Goal: Transaction & Acquisition: Purchase product/service

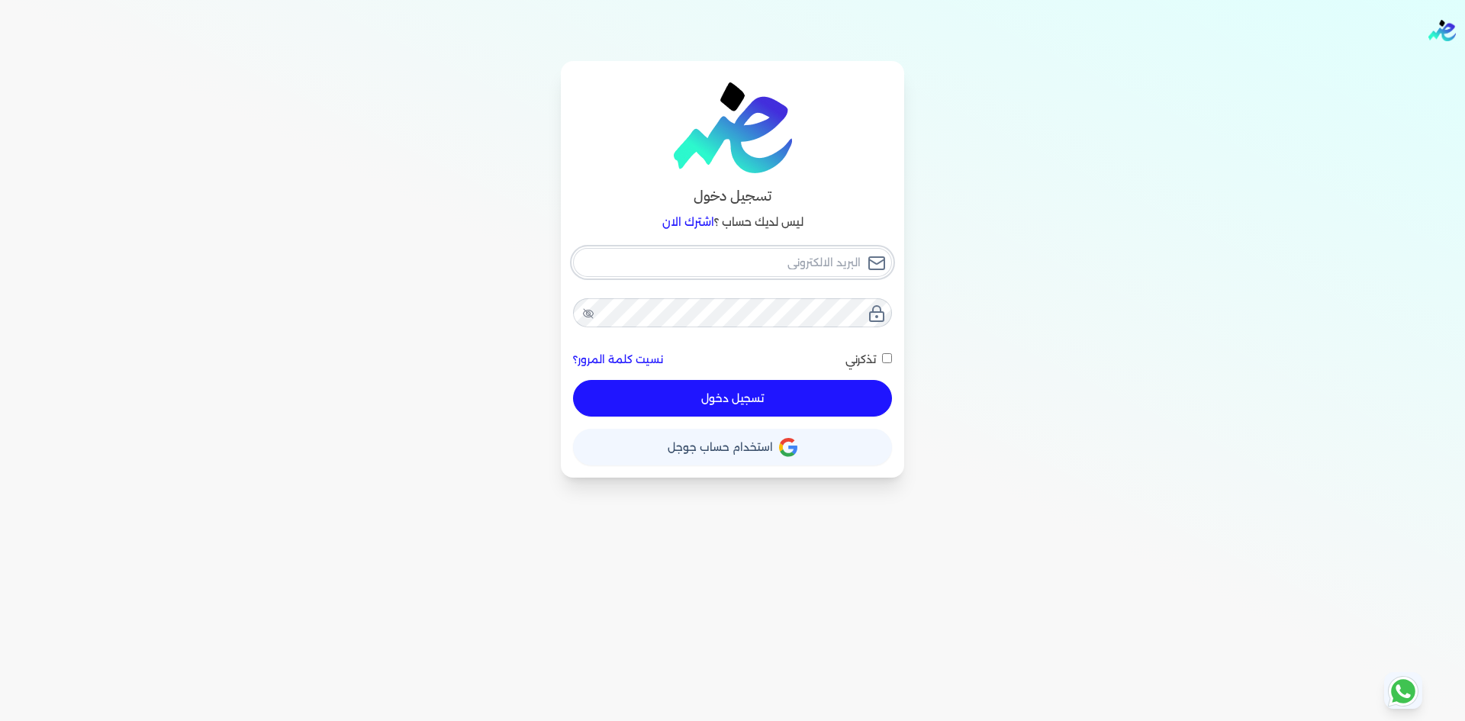
type input "Hello@ensoulify.com"
click at [754, 399] on button "تسجيل دخول" at bounding box center [732, 398] width 319 height 37
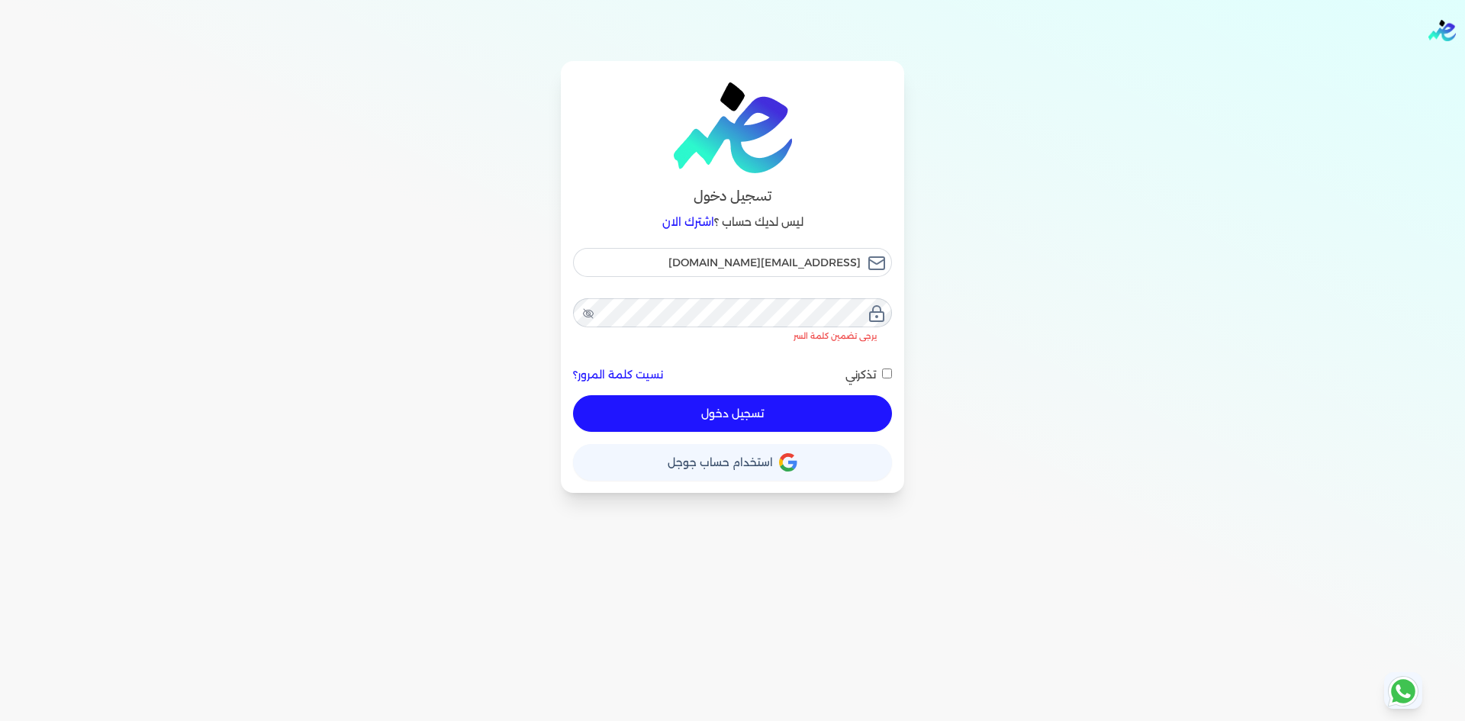
checkbox input "false"
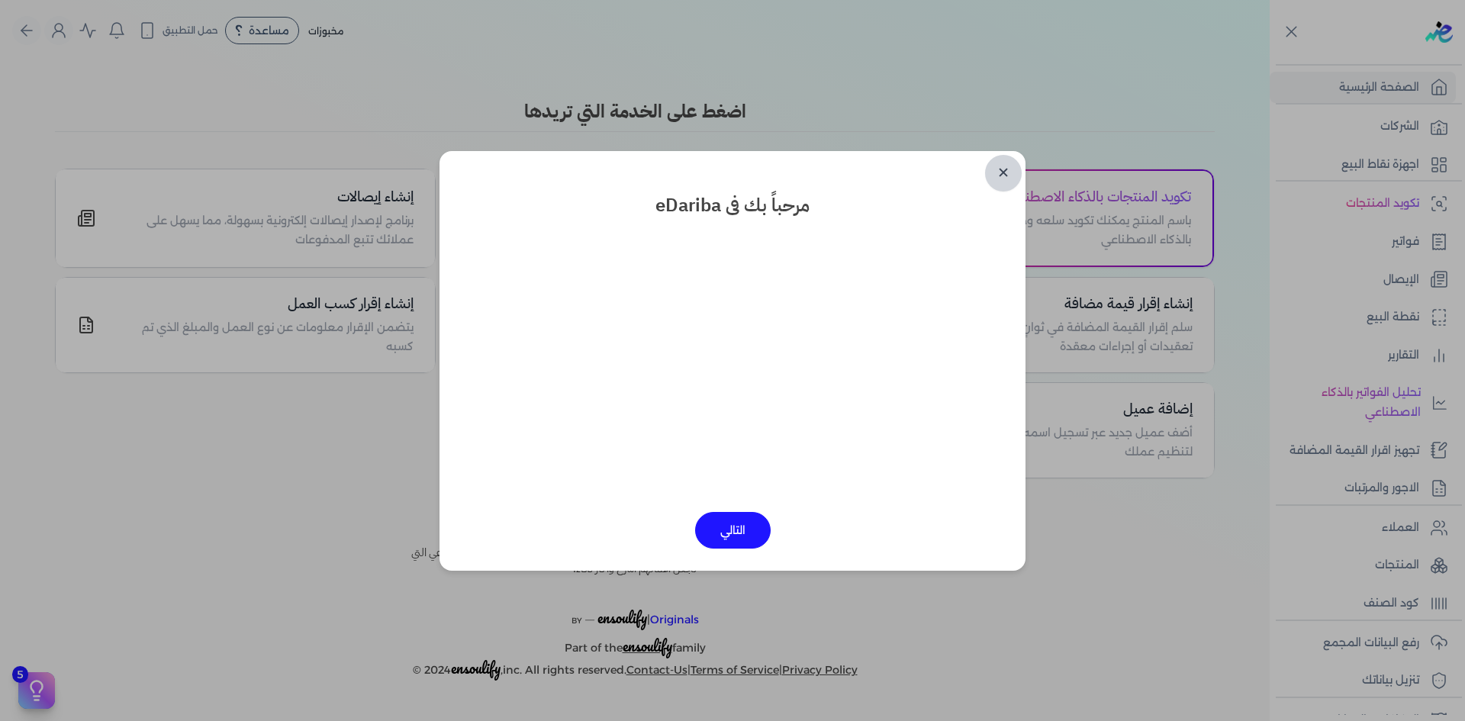
click at [1001, 170] on link "✕" at bounding box center [1003, 173] width 37 height 37
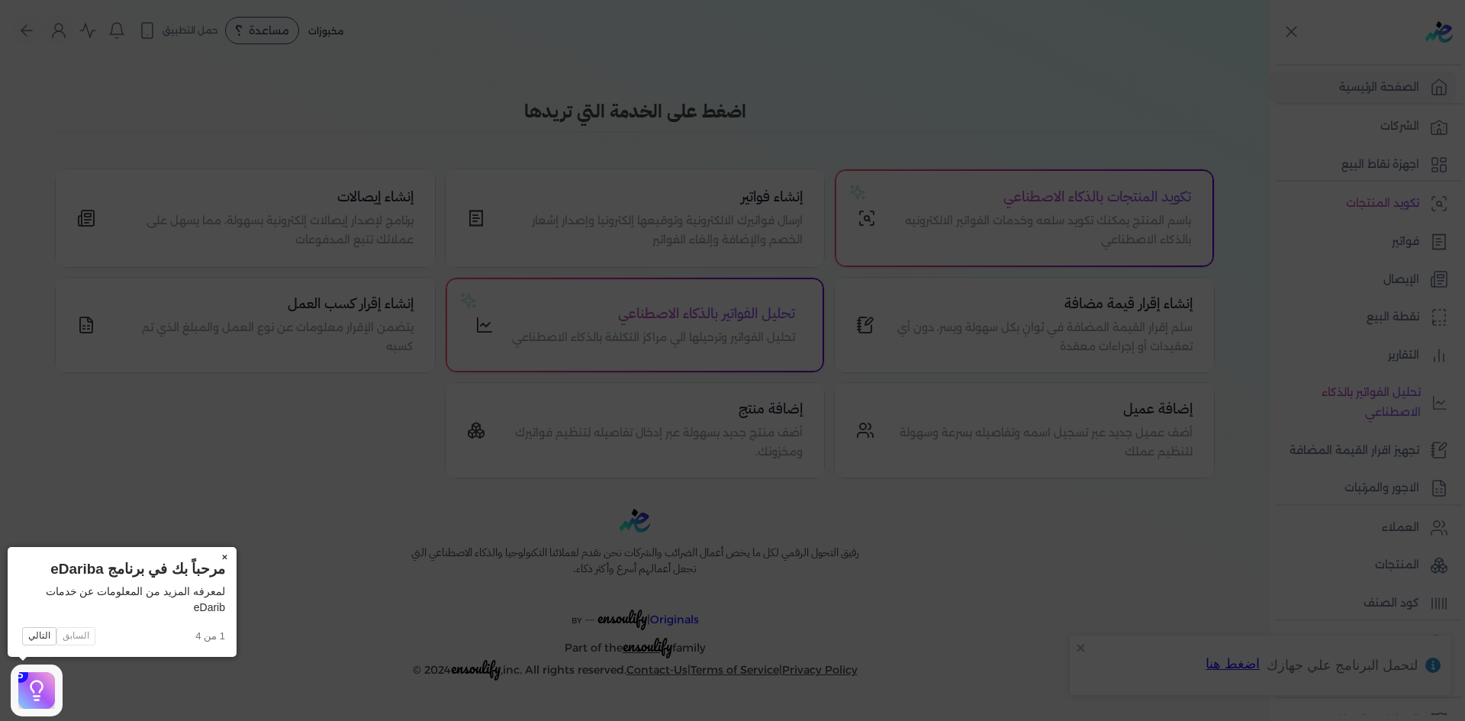
click at [218, 552] on button "×" at bounding box center [224, 557] width 24 height 21
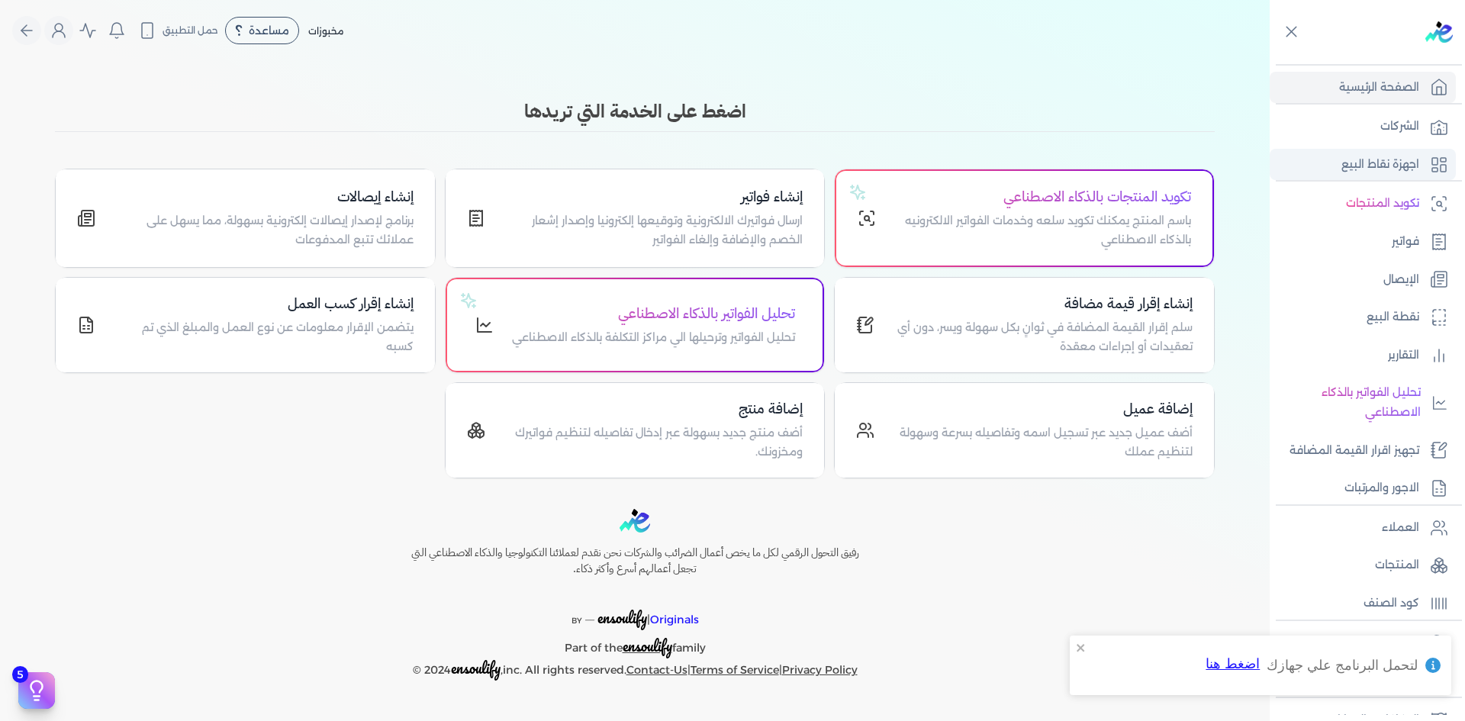
click at [1391, 156] on p "اجهزة نقاط البيع" at bounding box center [1380, 165] width 78 height 20
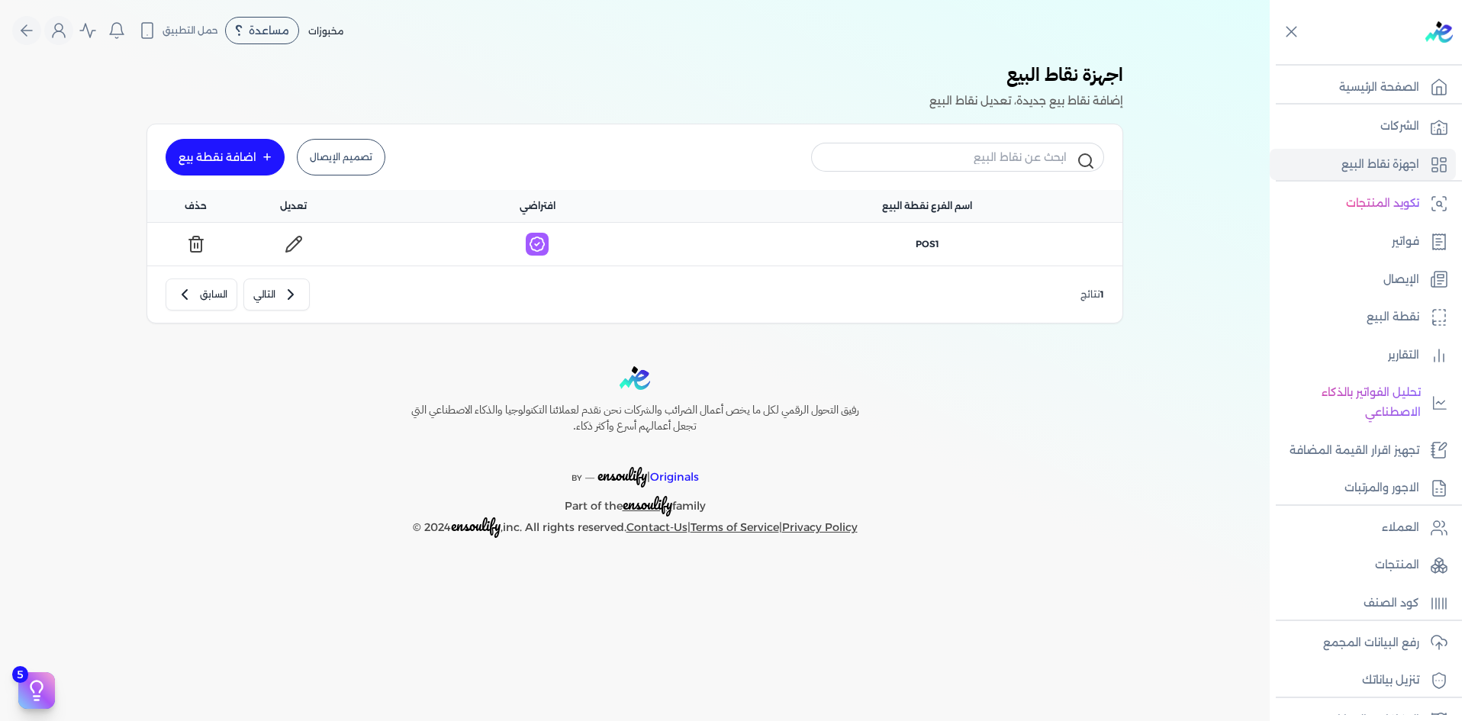
click at [301, 243] on icon at bounding box center [294, 244] width 18 height 18
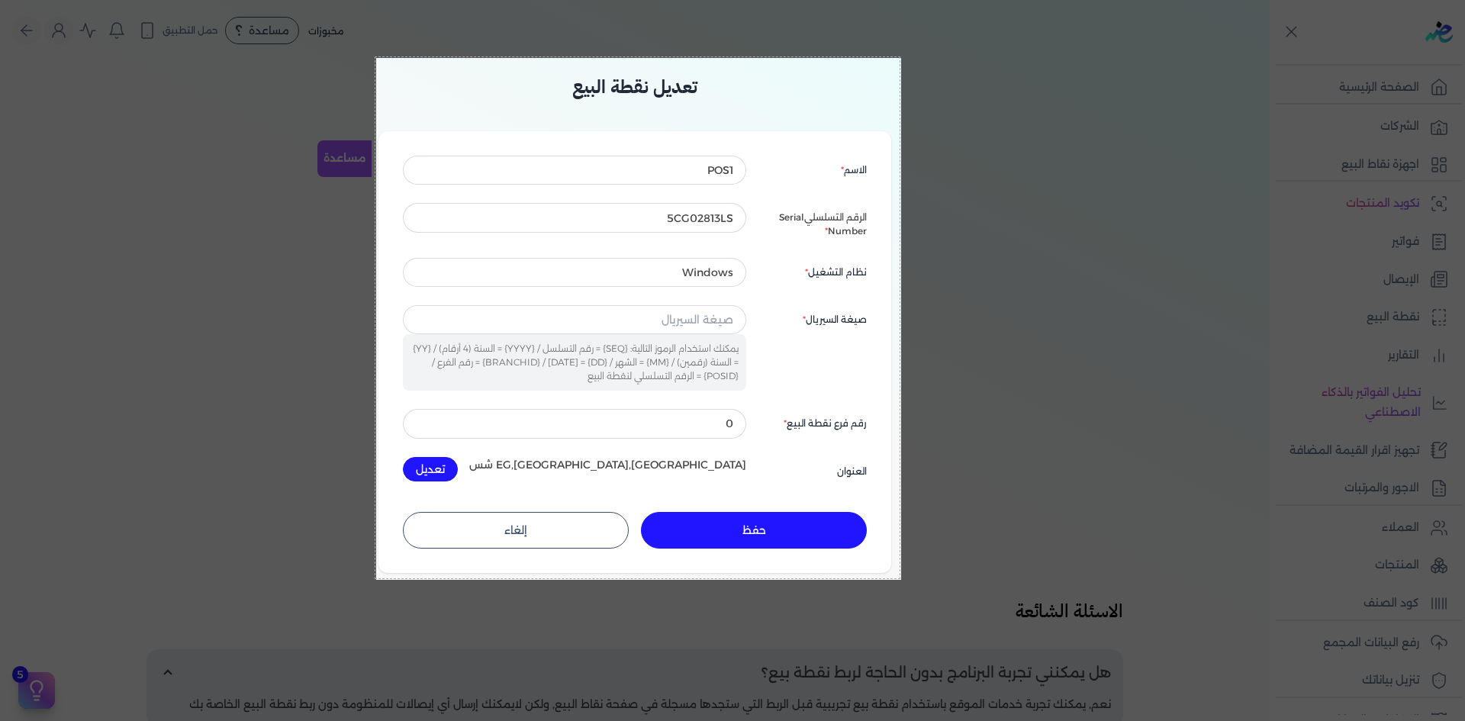
drag, startPoint x: 376, startPoint y: 58, endPoint x: 901, endPoint y: 580, distance: 740.1
click at [901, 580] on body "برجاء مراجعة صحة رقم التسجيل الضريبي : 767827139 من هنا Dismiss ✕ ✕ استهلكت 100…" at bounding box center [732, 360] width 1465 height 721
click at [855, 595] on button "Capture" at bounding box center [855, 597] width 76 height 21
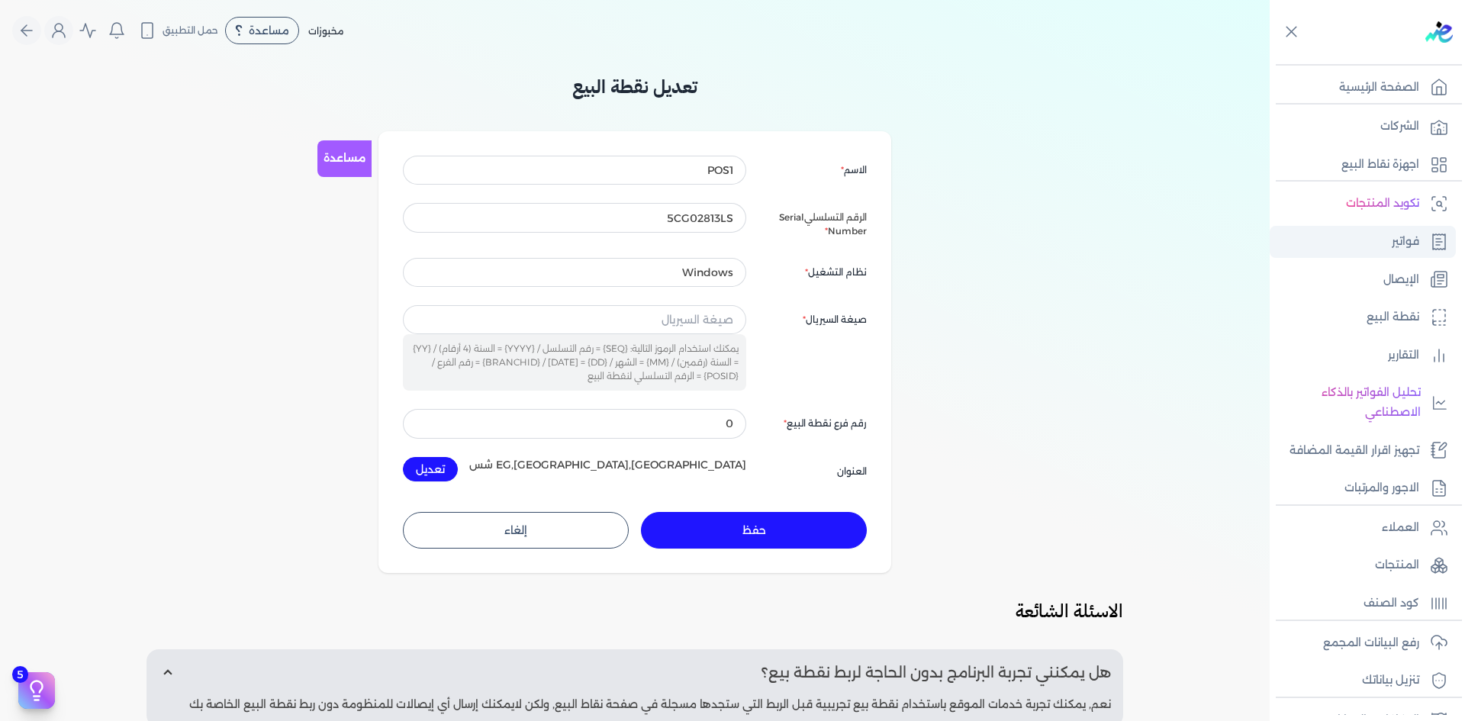
click at [1391, 238] on p "فواتير" at bounding box center [1404, 242] width 27 height 20
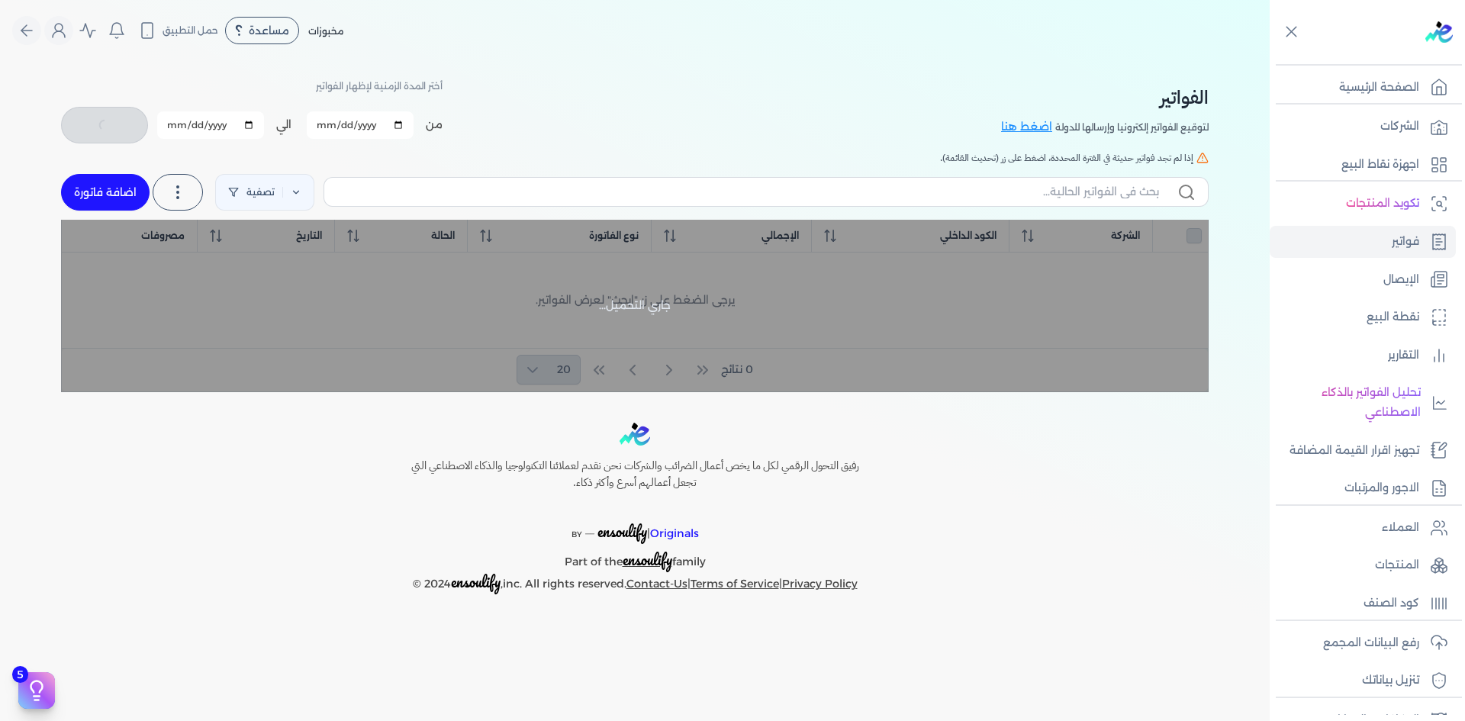
checkbox input "false"
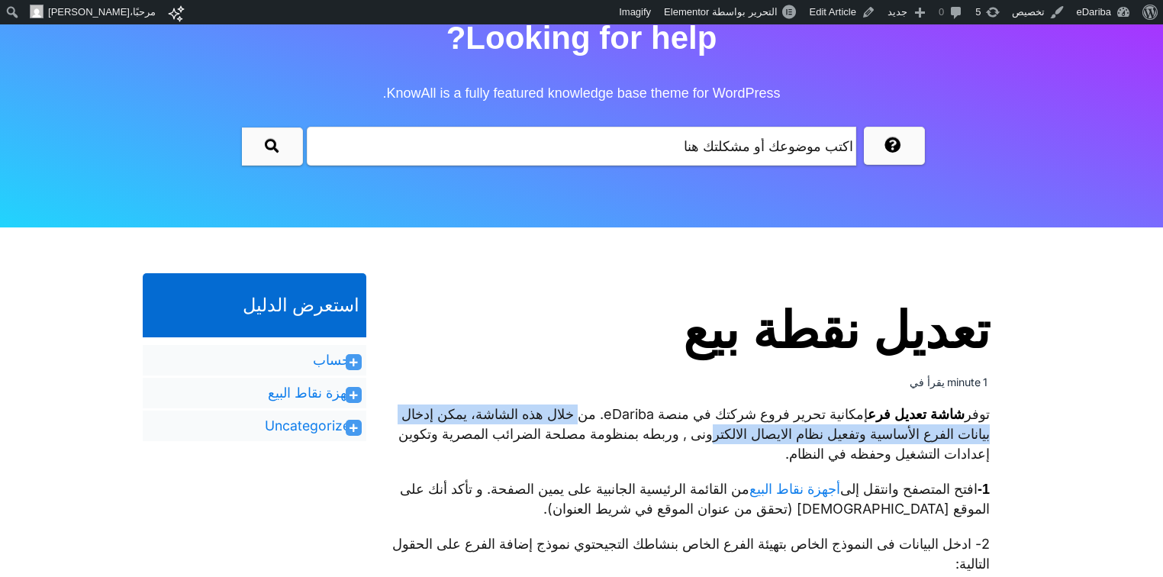
drag, startPoint x: 566, startPoint y: 415, endPoint x: 607, endPoint y: 421, distance: 41.6
click at [651, 442] on p "توفر شاشة تعديل فرع إمكانية تحرير فروع شركتك في منصة eDariba. من خلال هذه الشاش…" at bounding box center [689, 434] width 601 height 60
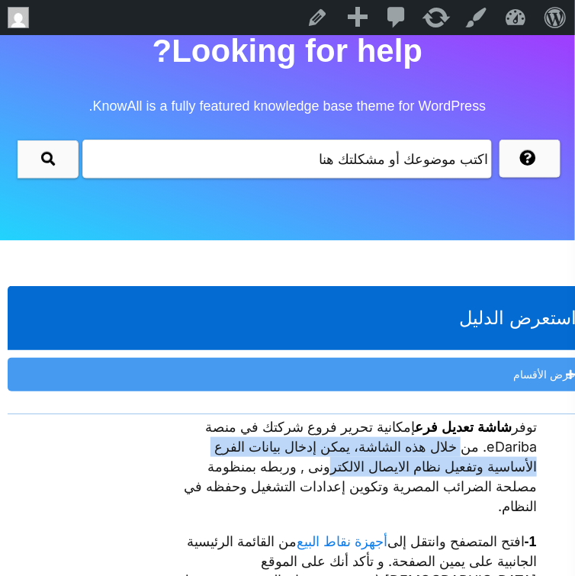
click at [296, 479] on p "توفر شاشة تعديل فرع إمكانية تحرير فروع شركتك في منصة eDariba. من خلال هذه الشاش…" at bounding box center [356, 466] width 363 height 99
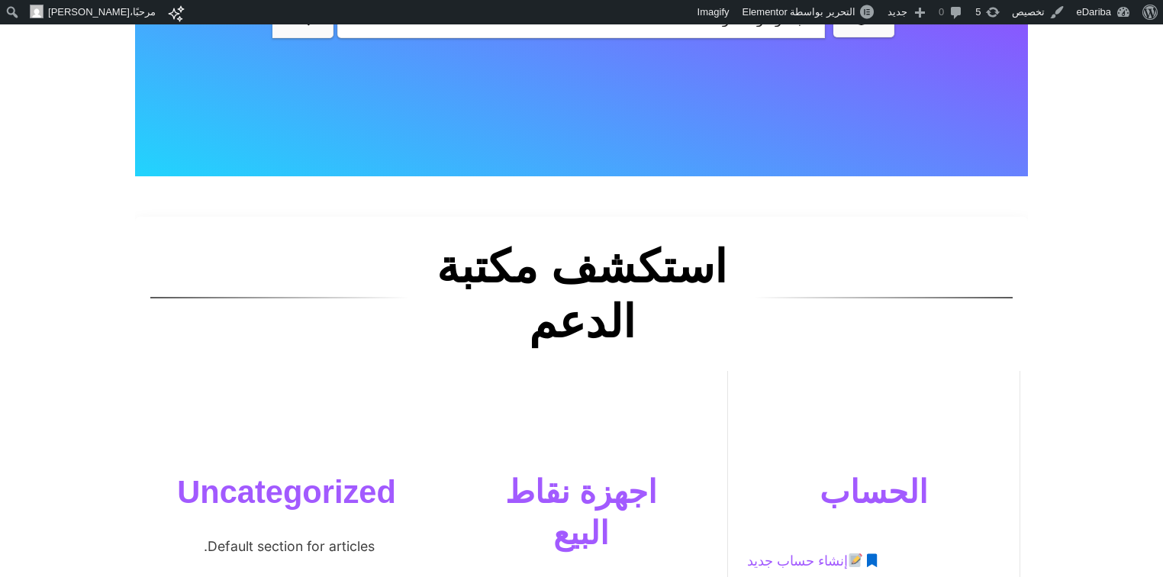
scroll to position [569, 0]
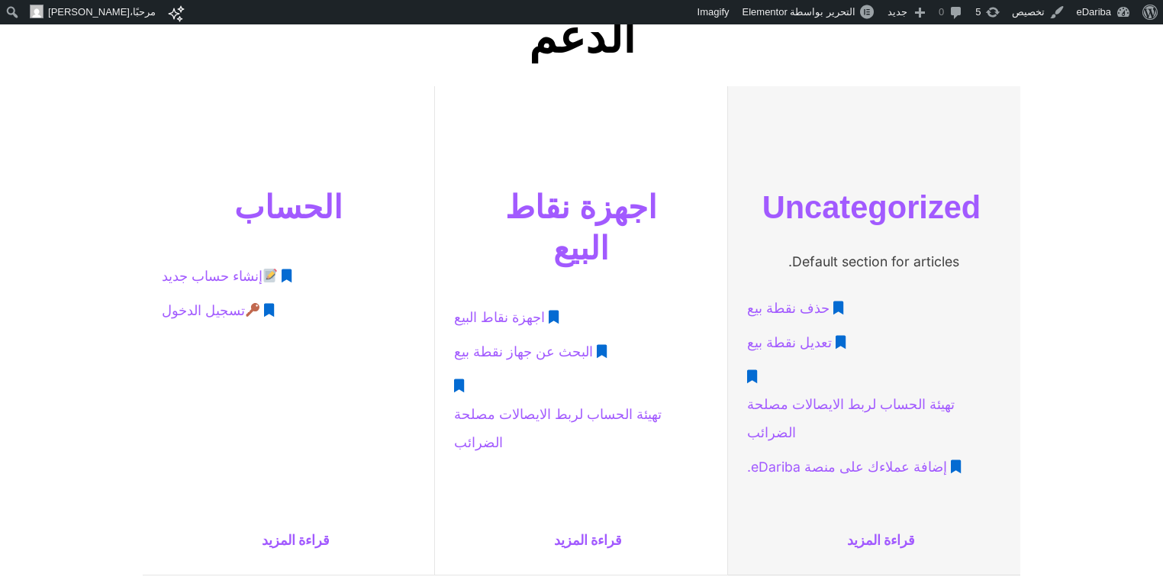
click at [809, 341] on span "تعديل نقطة بيع" at bounding box center [789, 343] width 85 height 28
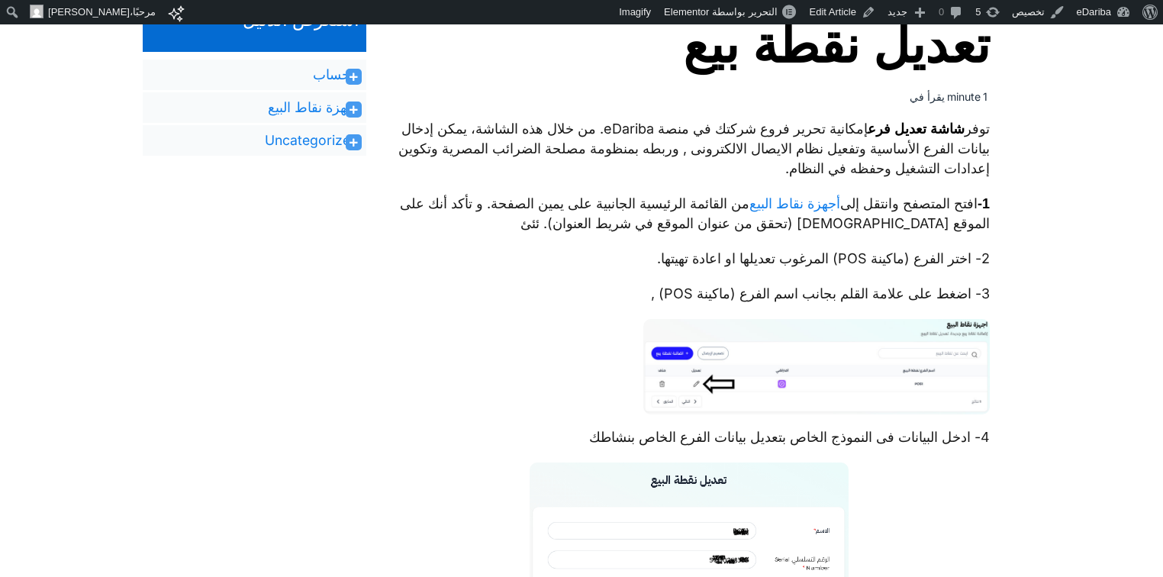
scroll to position [285, 0]
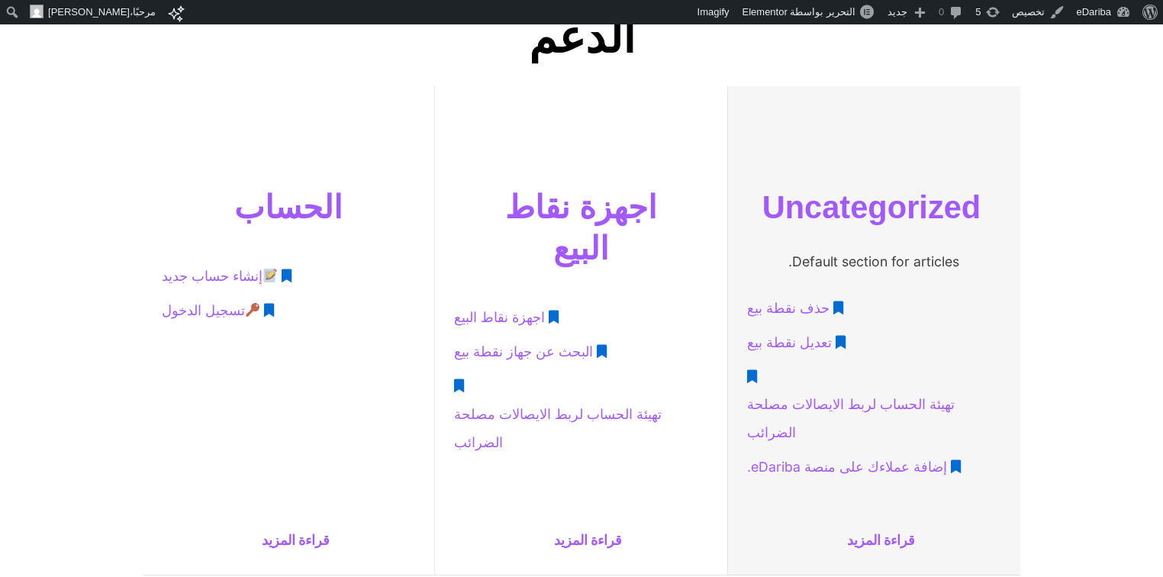
click at [767, 309] on span "حذف نقطة بيع" at bounding box center [788, 308] width 82 height 28
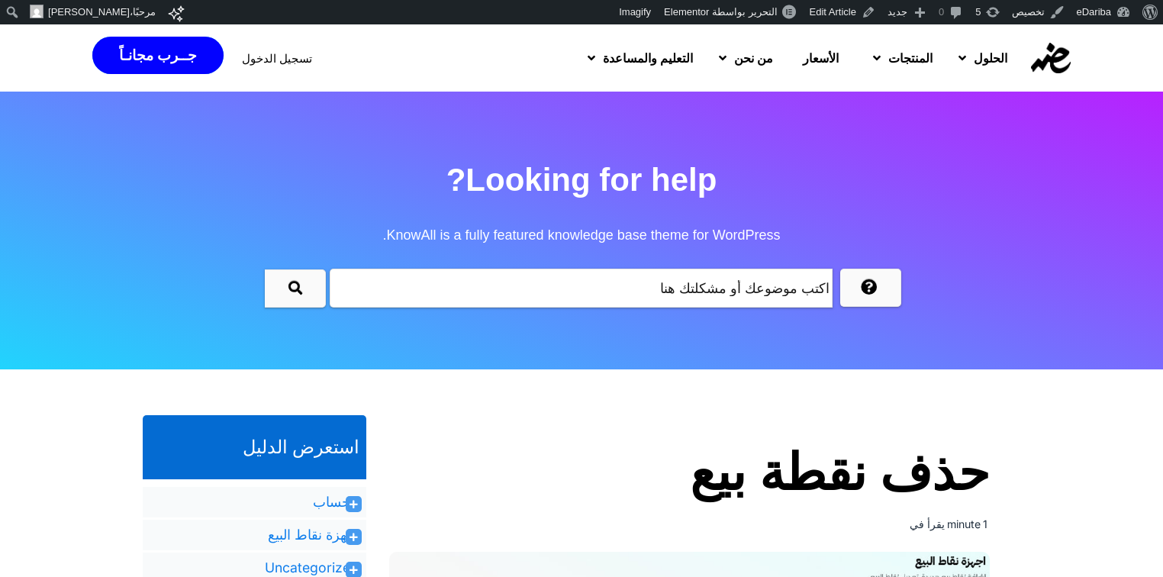
scroll to position [285, 0]
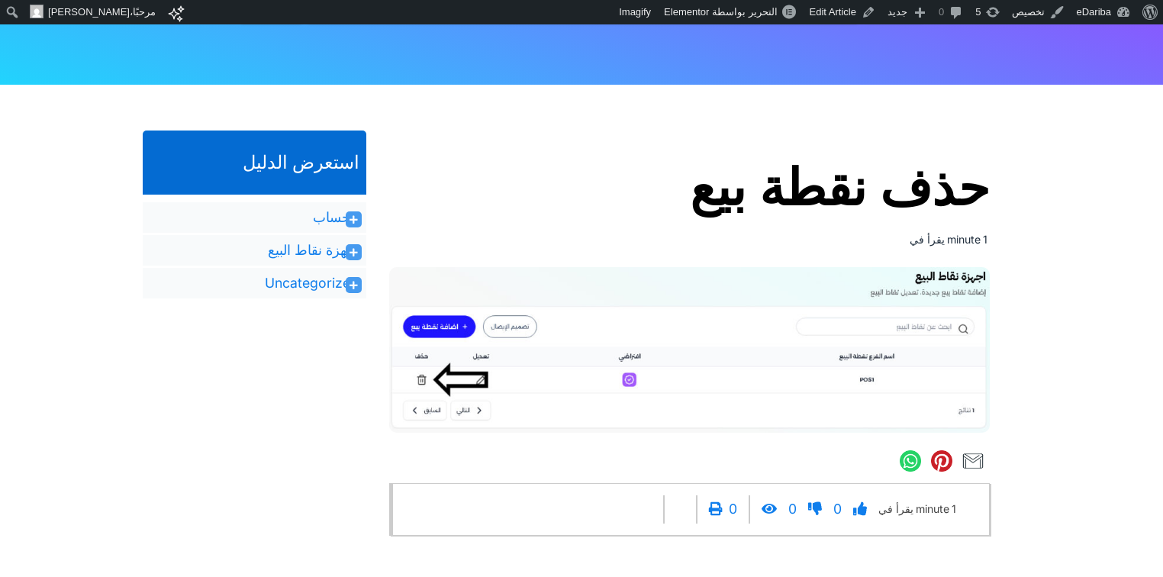
click at [351, 218] on icon at bounding box center [353, 219] width 8 height 9
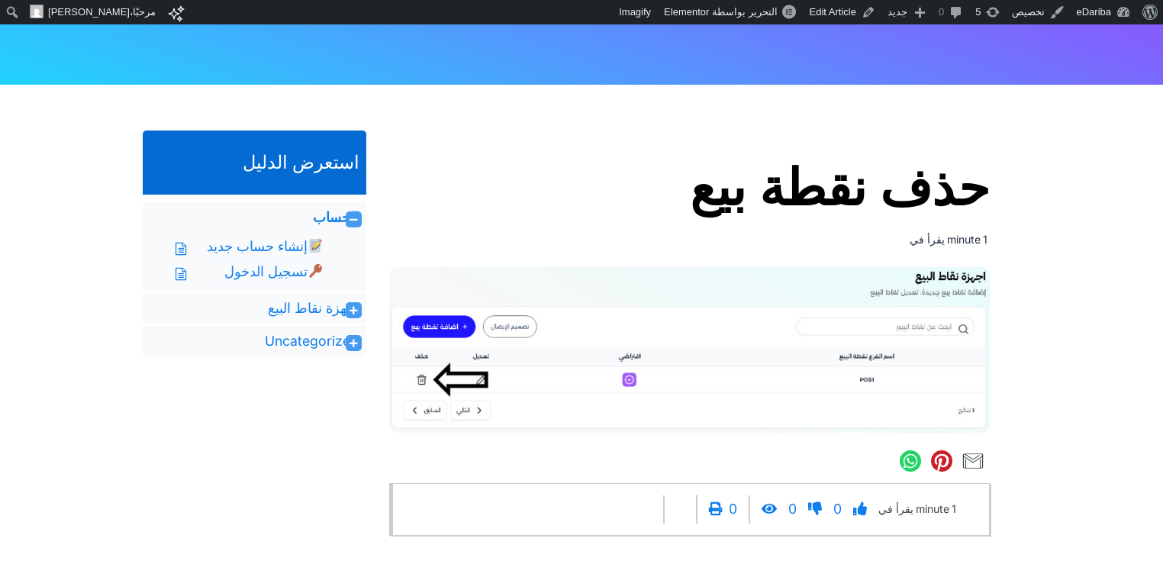
click at [351, 315] on icon at bounding box center [353, 310] width 8 height 9
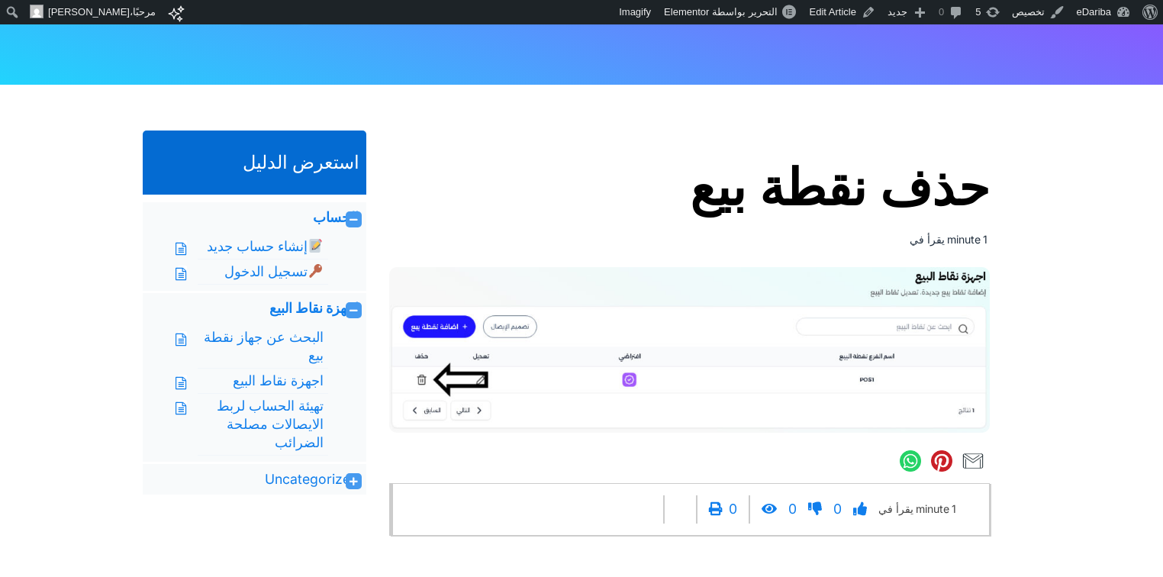
click at [355, 486] on icon at bounding box center [353, 481] width 8 height 9
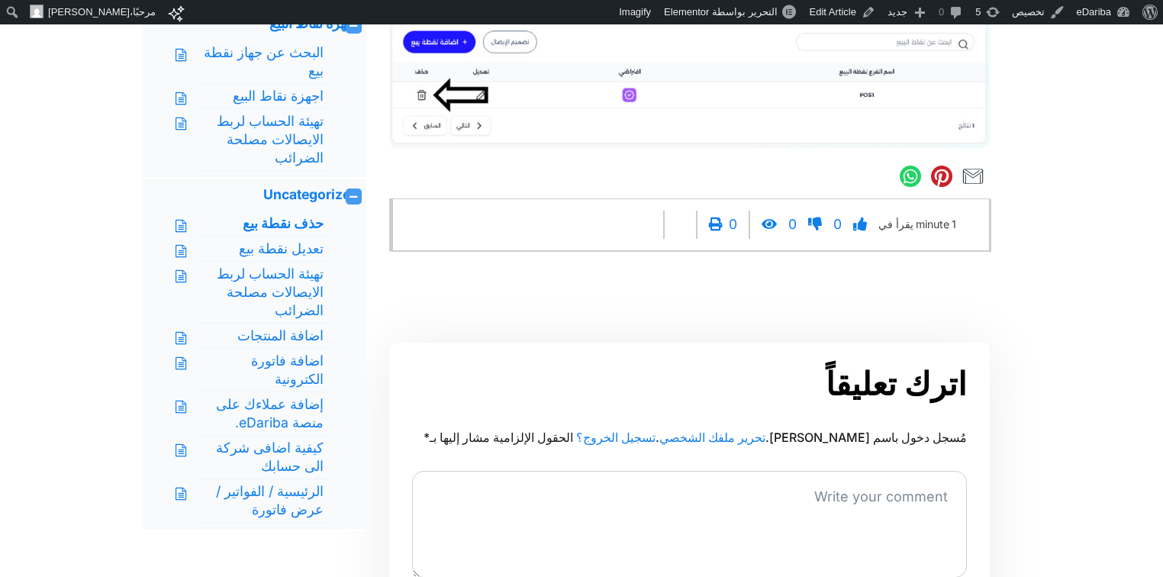
scroll to position [0, 0]
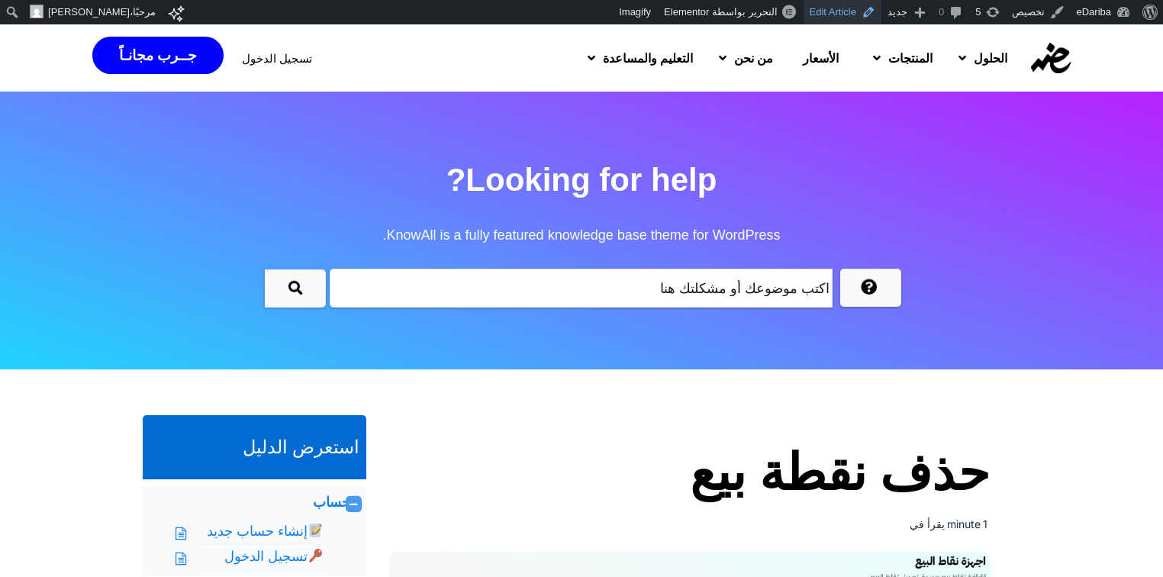
click at [828, 10] on link "Edit Article" at bounding box center [842, 12] width 78 height 24
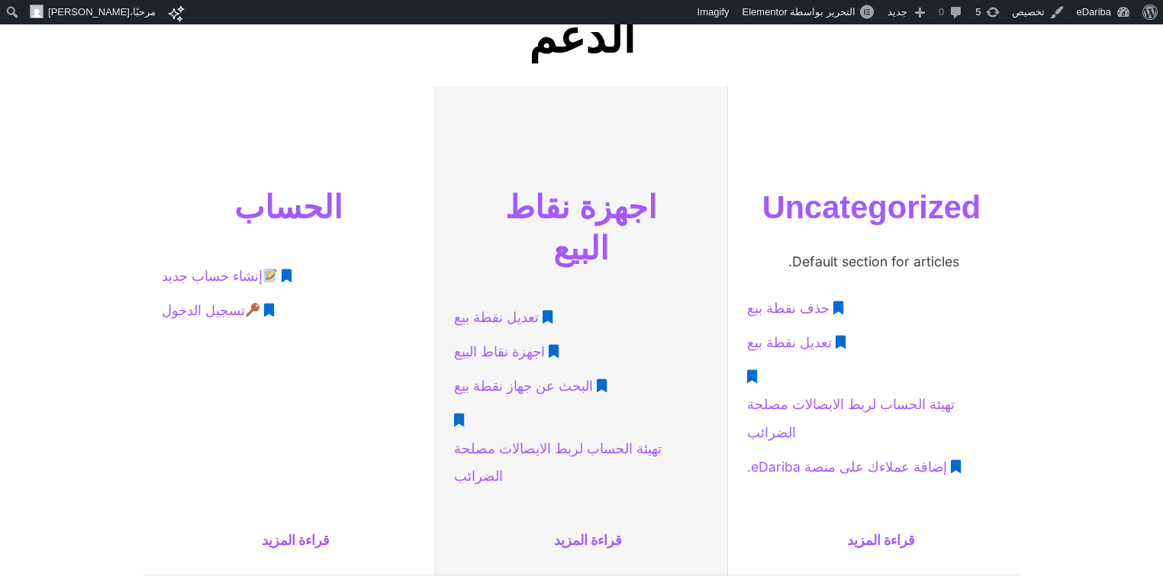
scroll to position [712, 0]
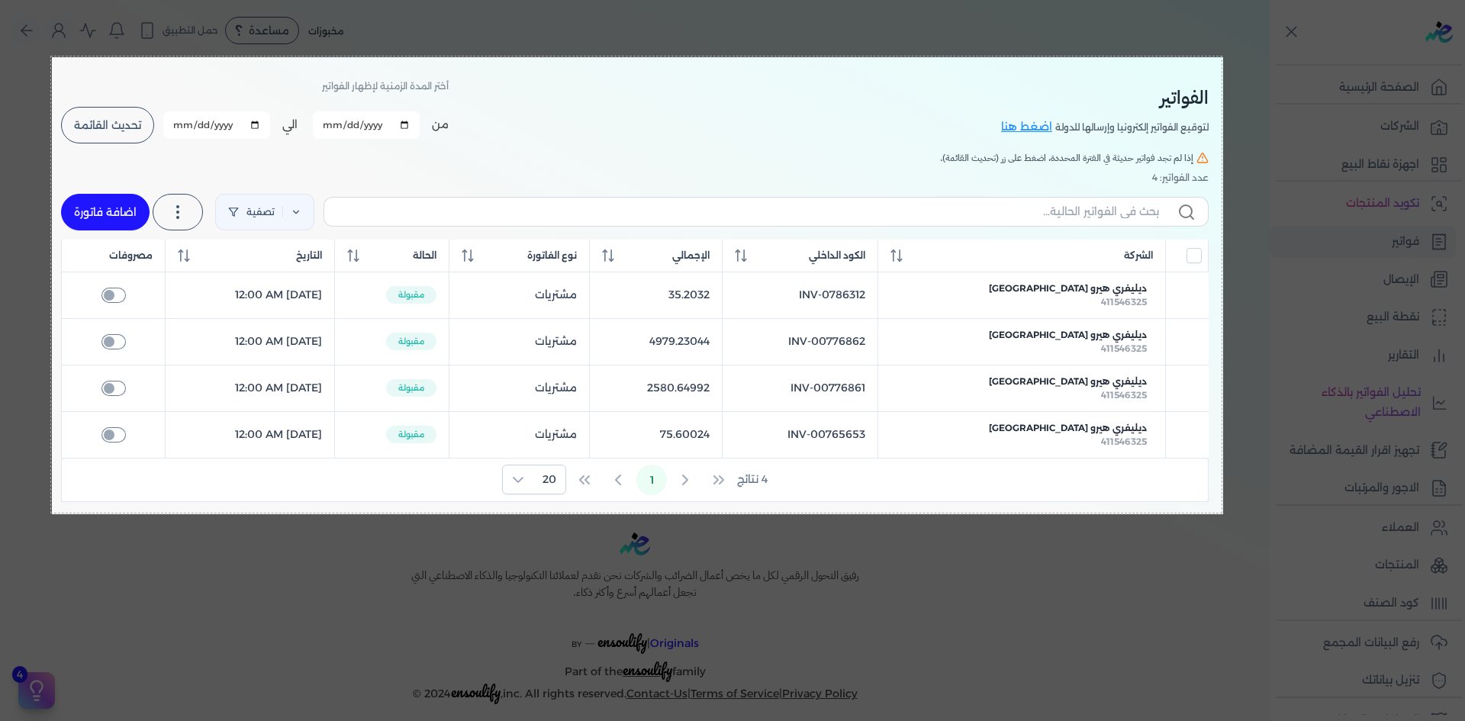
drag, startPoint x: 52, startPoint y: 57, endPoint x: 1223, endPoint y: 514, distance: 1257.0
click at [1223, 514] on body "برجاء مراجعة صحة رقم التسجيل الضريبي : 767827139 من هنا Dismiss ✕ ✕ استهلكت 100…" at bounding box center [732, 360] width 1465 height 721
click at [1186, 534] on button "Capture" at bounding box center [1177, 532] width 76 height 21
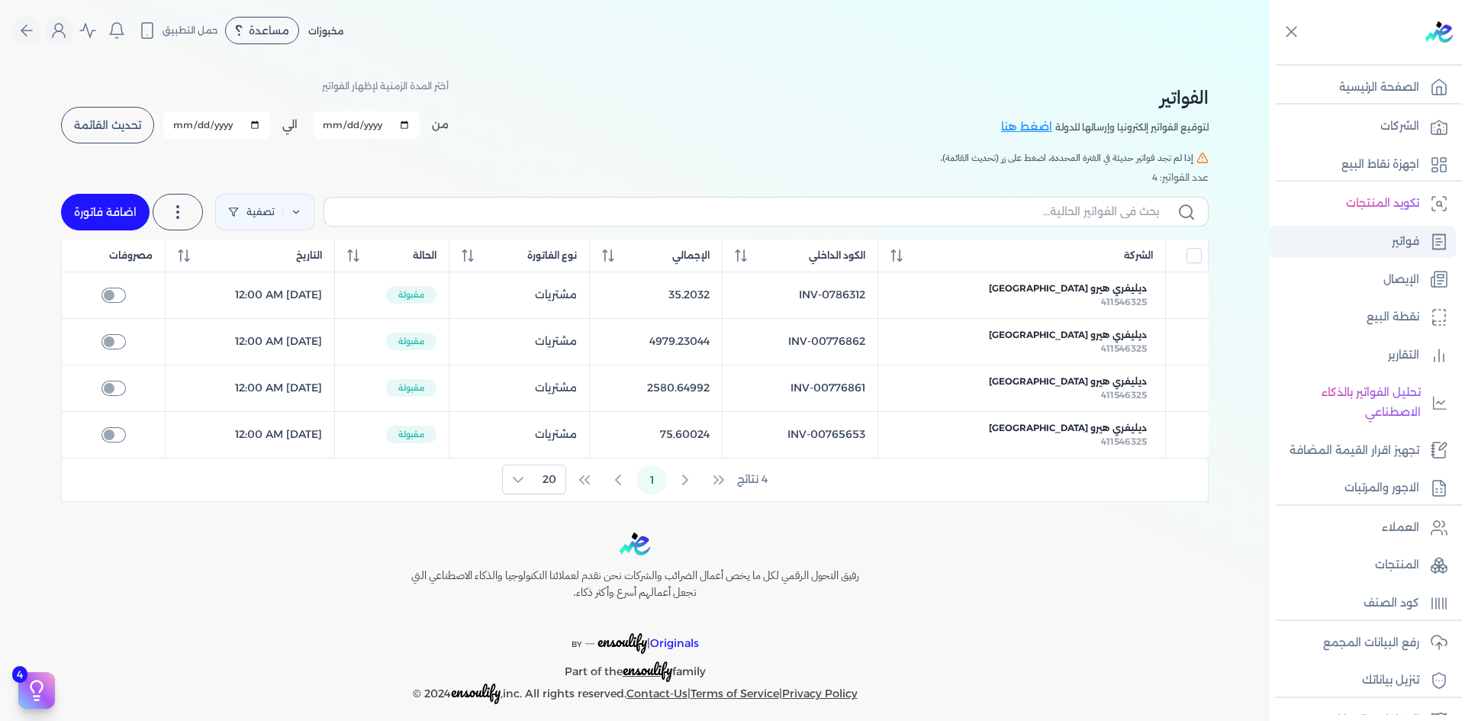
click at [1414, 241] on p "فواتير" at bounding box center [1404, 242] width 27 height 20
click at [1402, 240] on p "فواتير" at bounding box center [1404, 242] width 27 height 20
click at [98, 216] on link "اضافة فاتورة" at bounding box center [105, 212] width 88 height 37
select select "EGP"
select select "B"
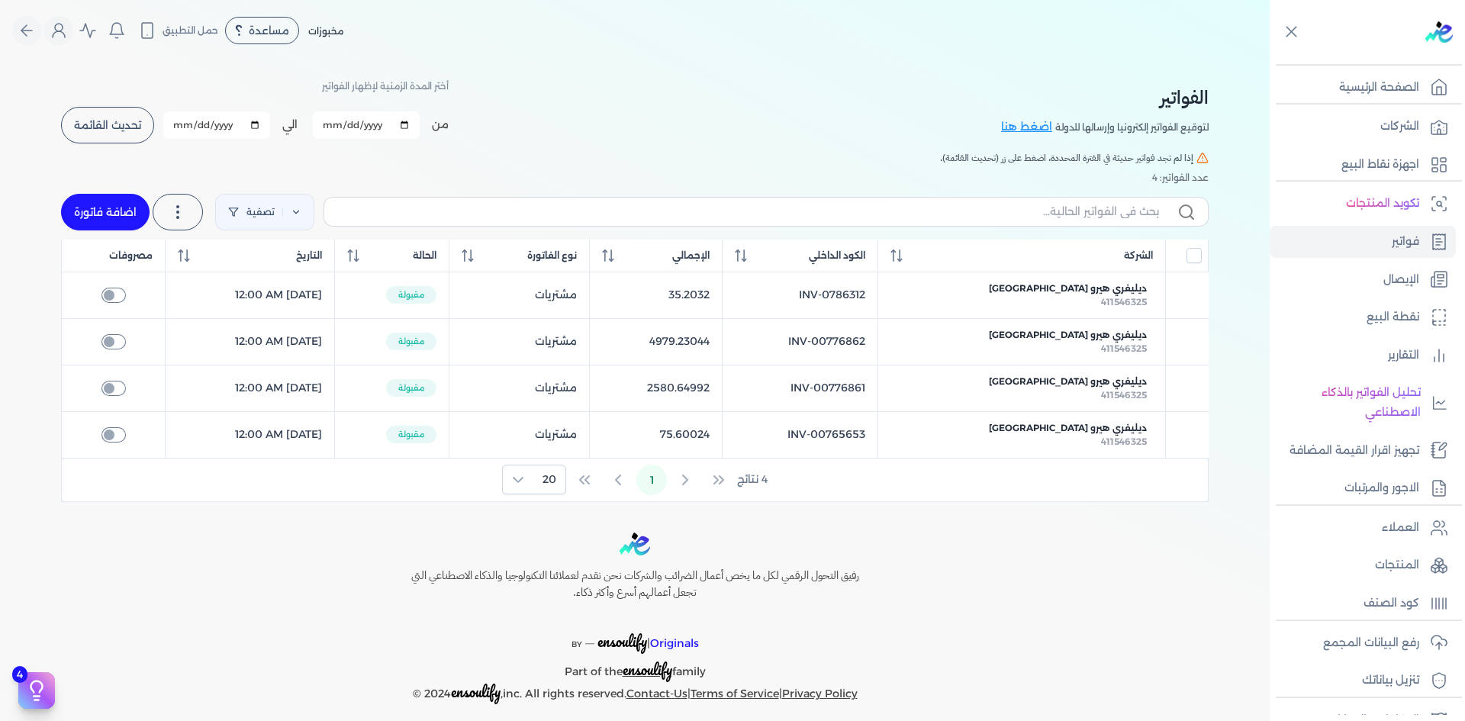
select select "EGS"
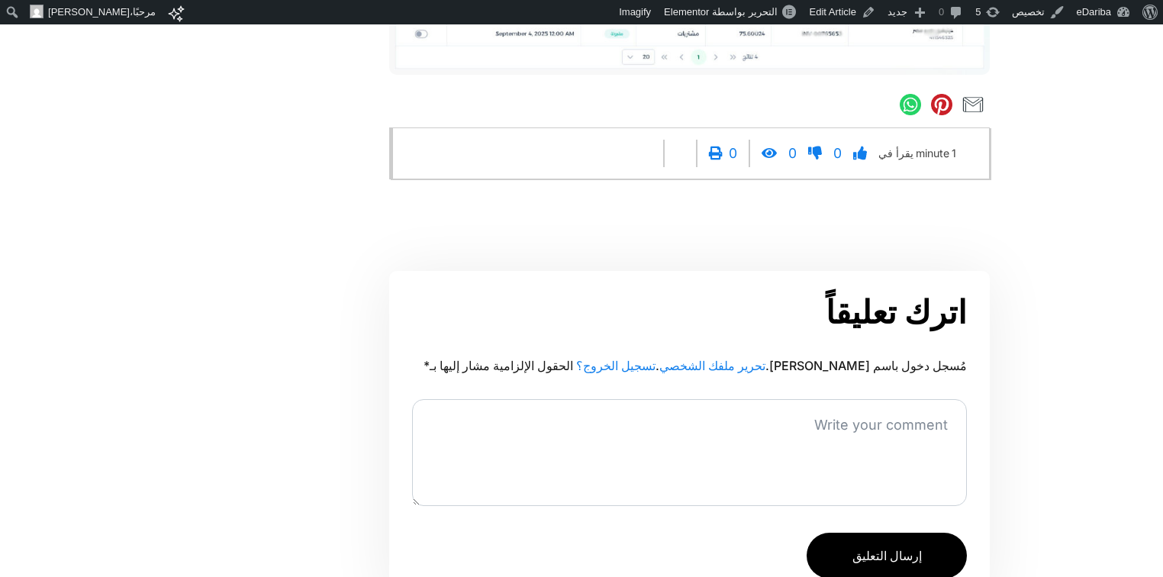
scroll to position [285, 0]
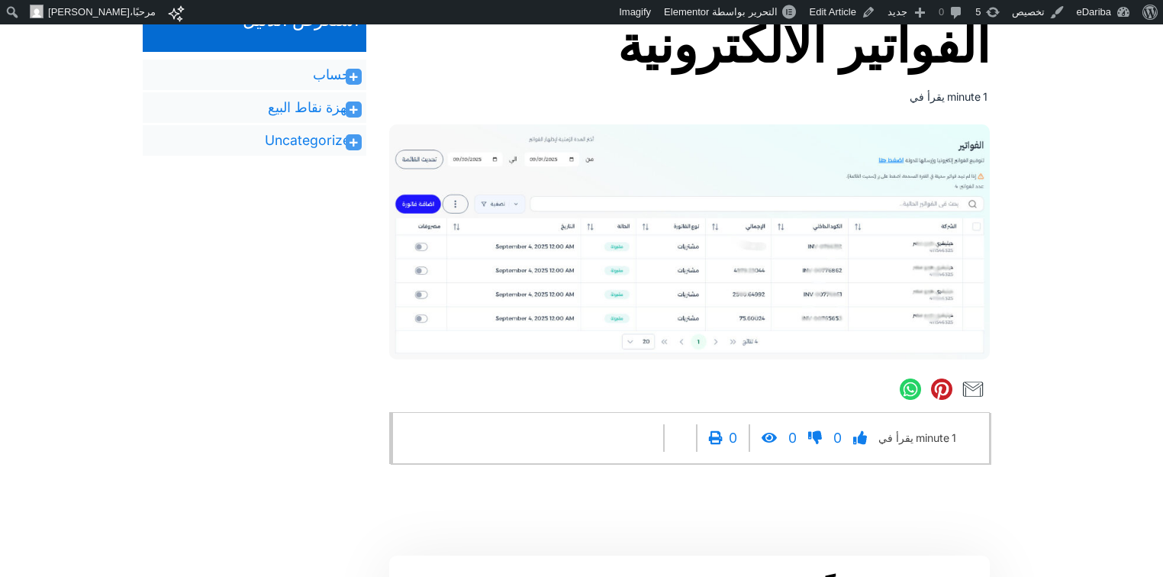
click at [842, 228] on img at bounding box center [689, 241] width 601 height 235
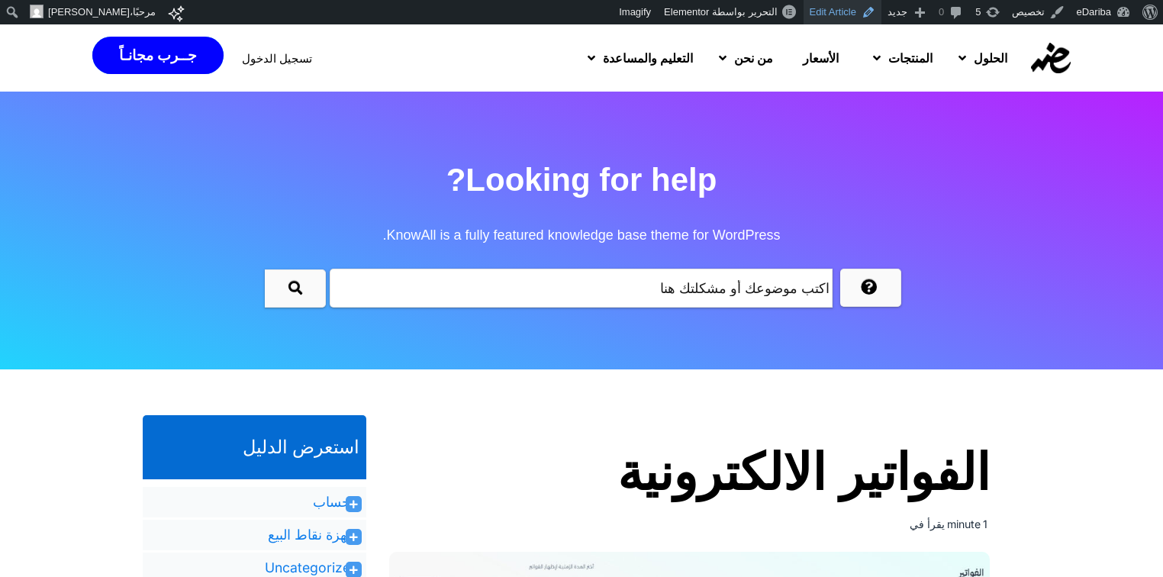
click at [832, 17] on link "Edit Article" at bounding box center [842, 12] width 78 height 24
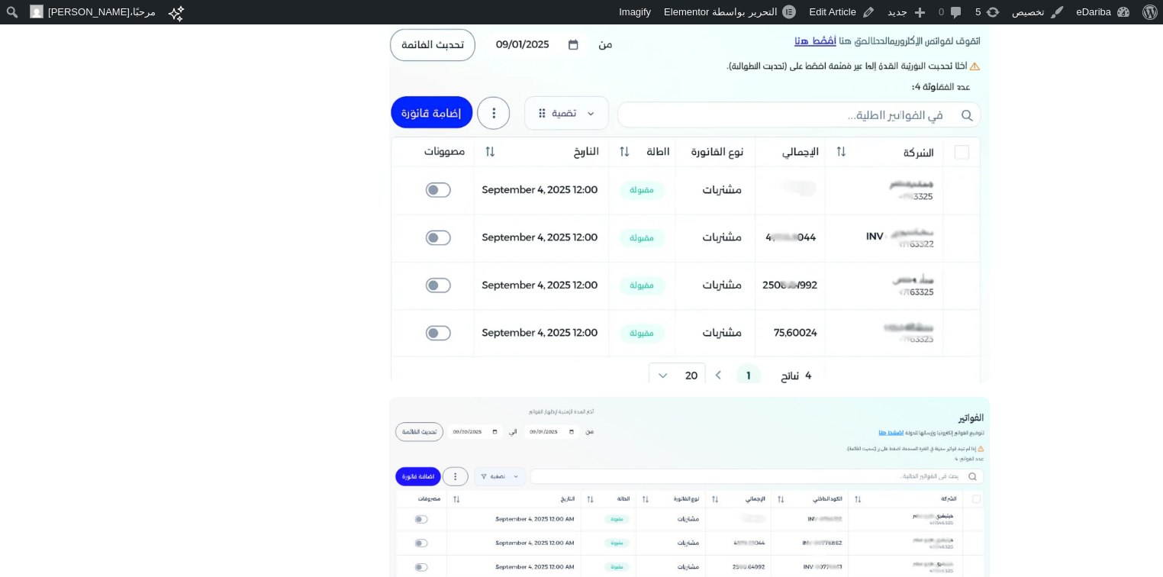
scroll to position [712, 0]
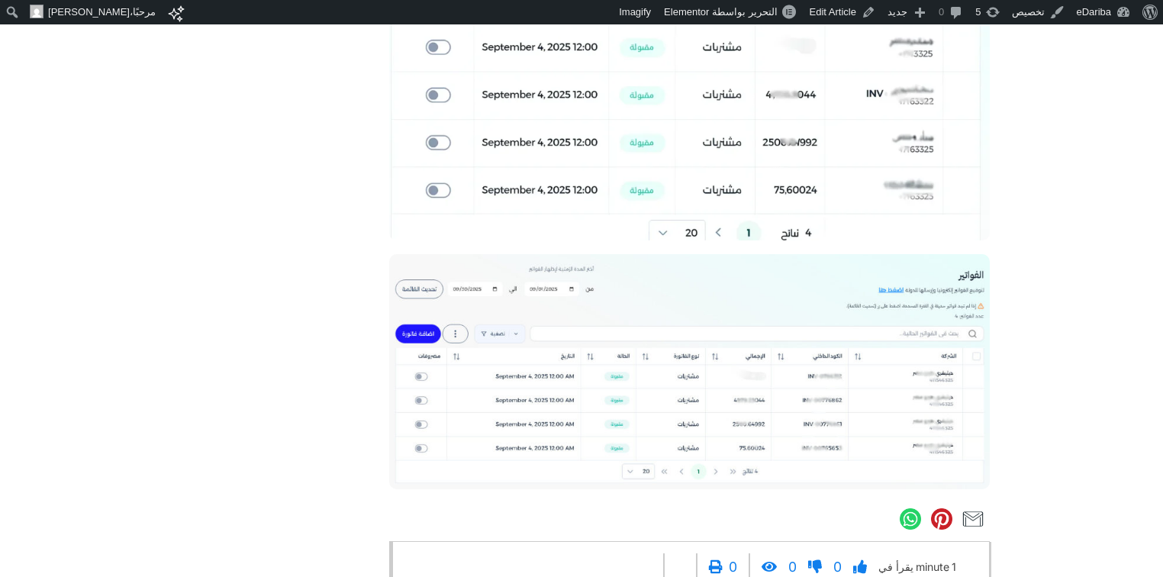
click at [185, 346] on html "نبذة عن ووردبريس نبذة عن ووردبريس شارك بالمساهمة معنا WordPress.org وثائق المسا…" at bounding box center [581, 167] width 1163 height 1709
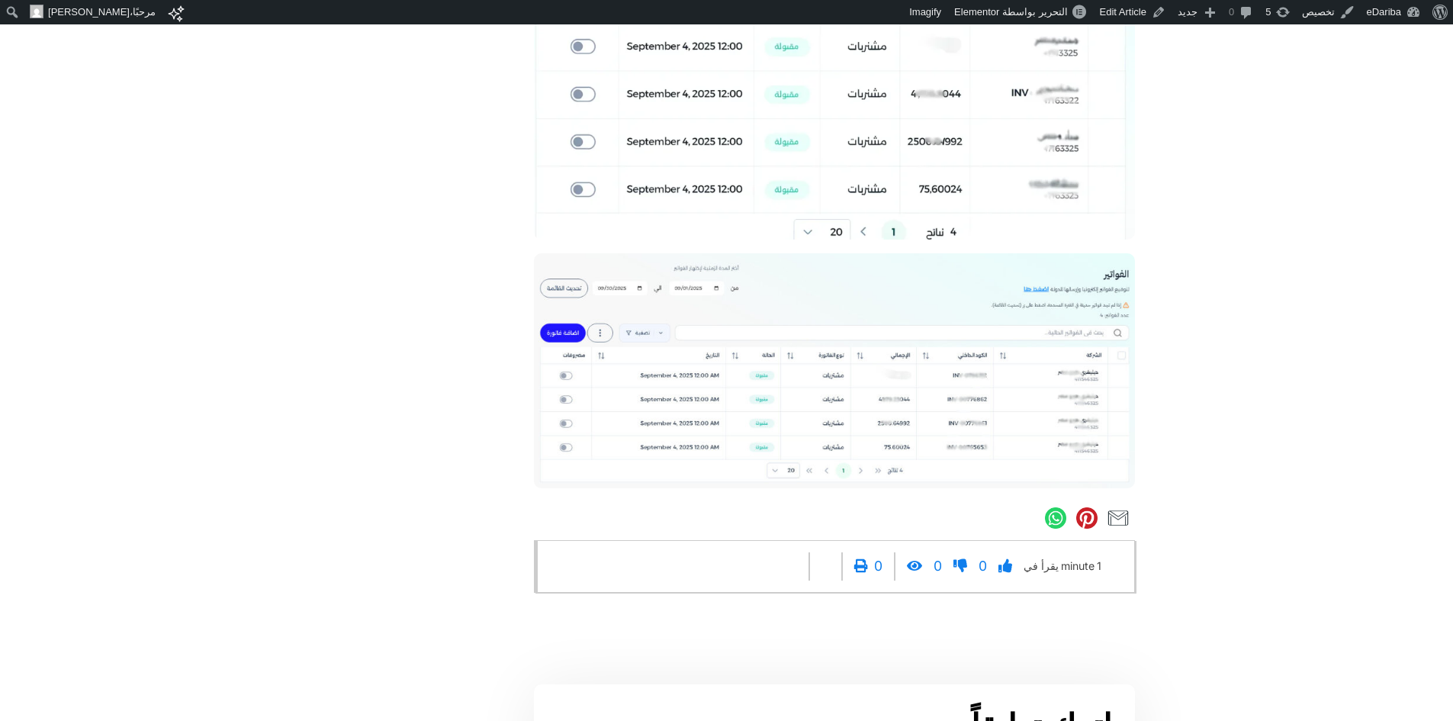
scroll to position [534, 0]
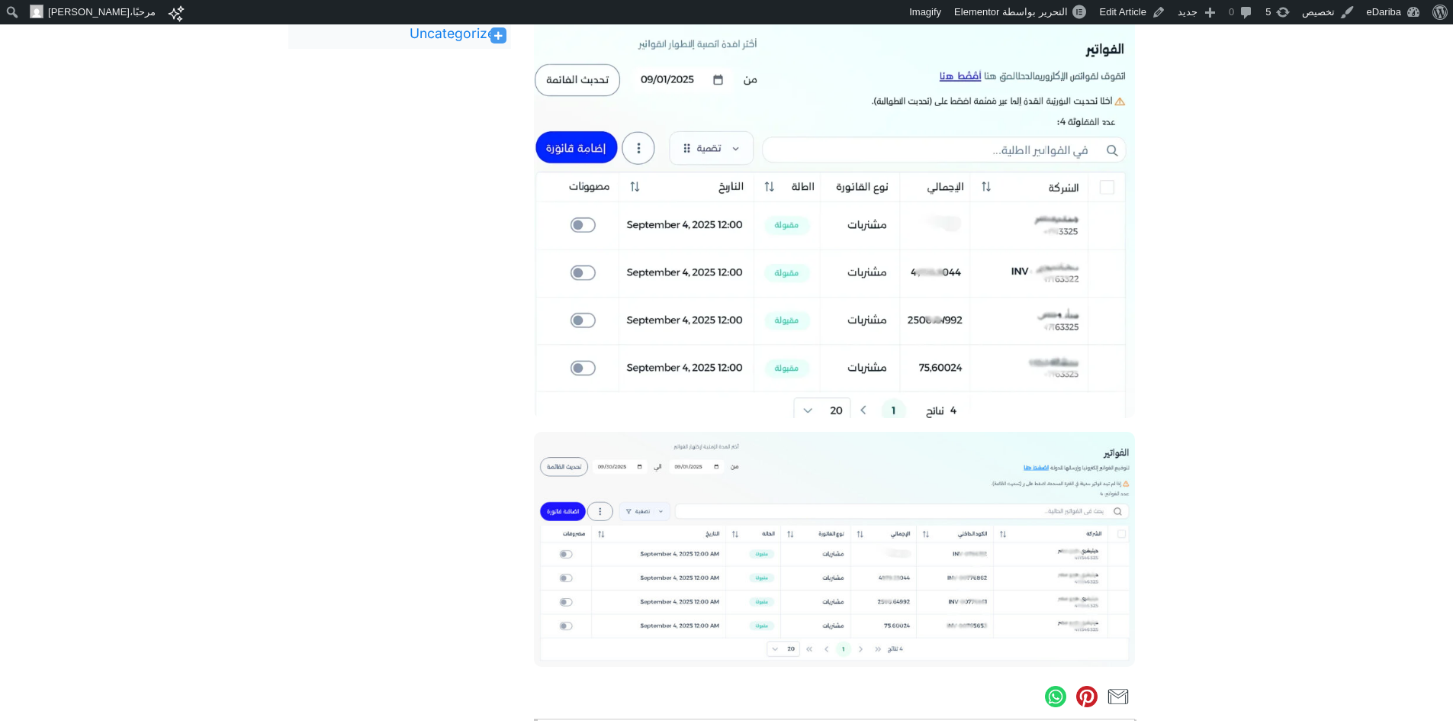
click at [1162, 412] on html "نبذة عن ووردبريس نبذة عن ووردبريس شارك بالمساهمة معنا WordPress.org وثائق المسا…" at bounding box center [726, 344] width 1453 height 1709
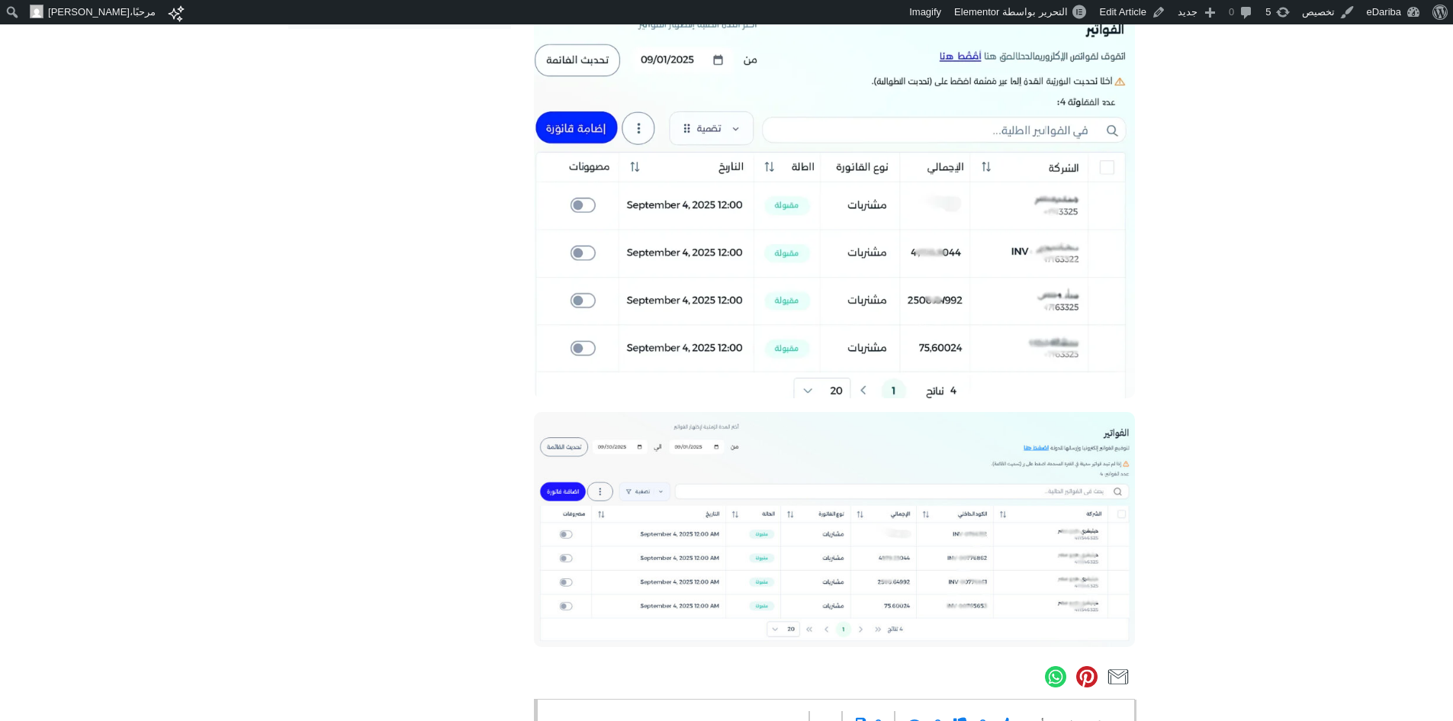
scroll to position [553, 0]
